Goal: Information Seeking & Learning: Learn about a topic

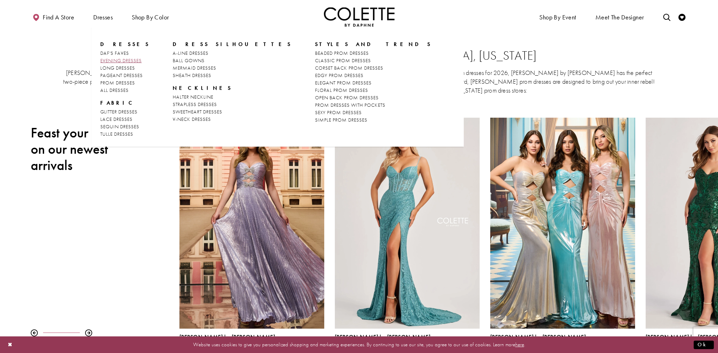
click at [131, 61] on span "EVENING DRESSES" at bounding box center [120, 60] width 41 height 6
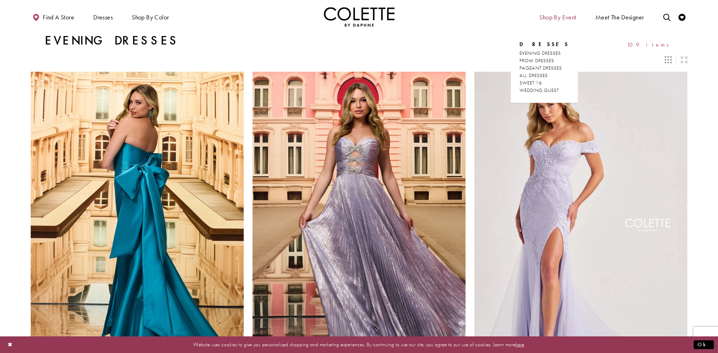
click at [555, 17] on span "Shop By Event" at bounding box center [558, 17] width 37 height 7
click at [551, 60] on span "PROM DRESSES" at bounding box center [537, 60] width 35 height 6
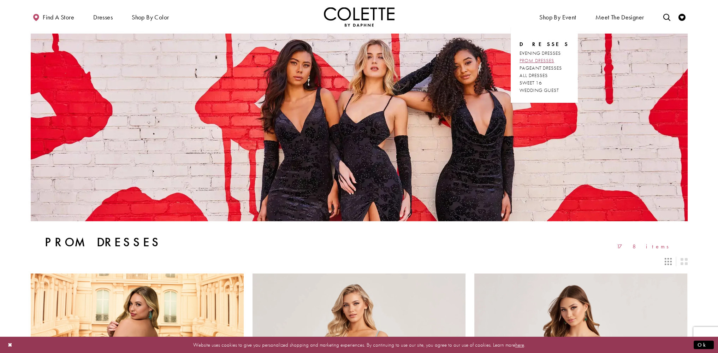
click at [553, 58] on span "PROM DRESSES" at bounding box center [537, 60] width 35 height 6
click at [535, 73] on span "ALL DRESSES" at bounding box center [534, 75] width 28 height 6
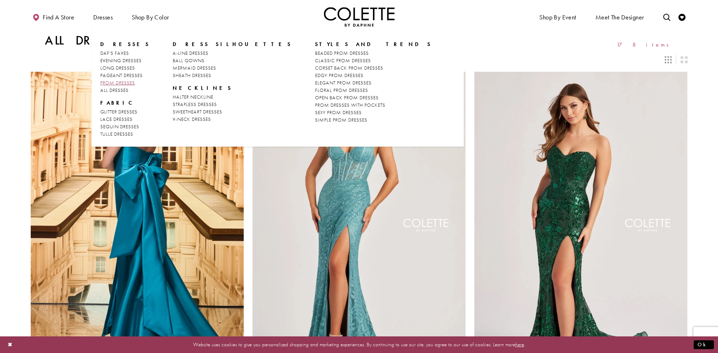
click at [118, 82] on span "PROM DRESSES" at bounding box center [117, 83] width 35 height 6
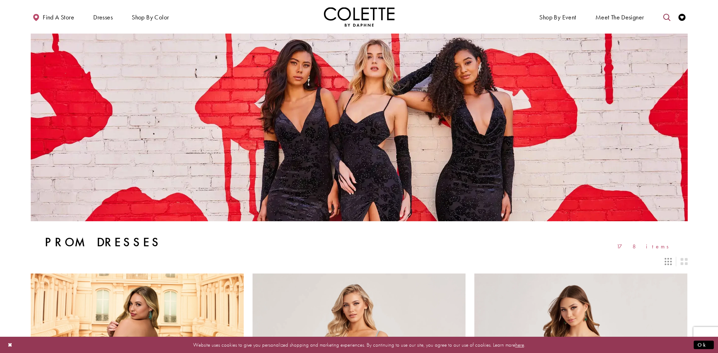
click at [667, 17] on icon "Toggle search" at bounding box center [666, 17] width 7 height 7
click at [629, 17] on input "Search" at bounding box center [630, 17] width 85 height 11
type input "**********"
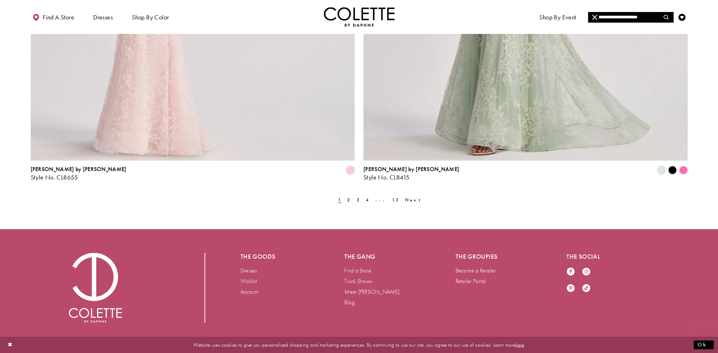
scroll to position [1820, 0]
